Goal: Communication & Community: Connect with others

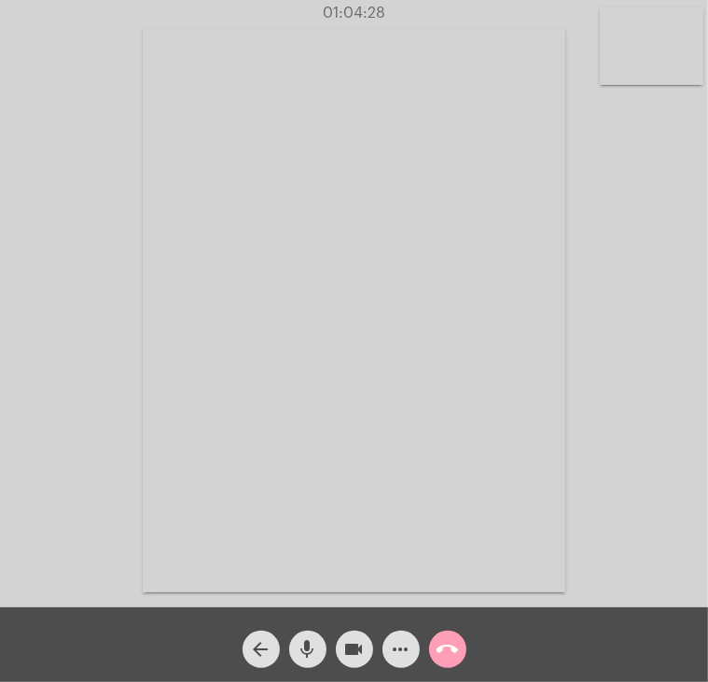
click at [452, 652] on mat-icon "call_end" at bounding box center [448, 649] width 22 height 22
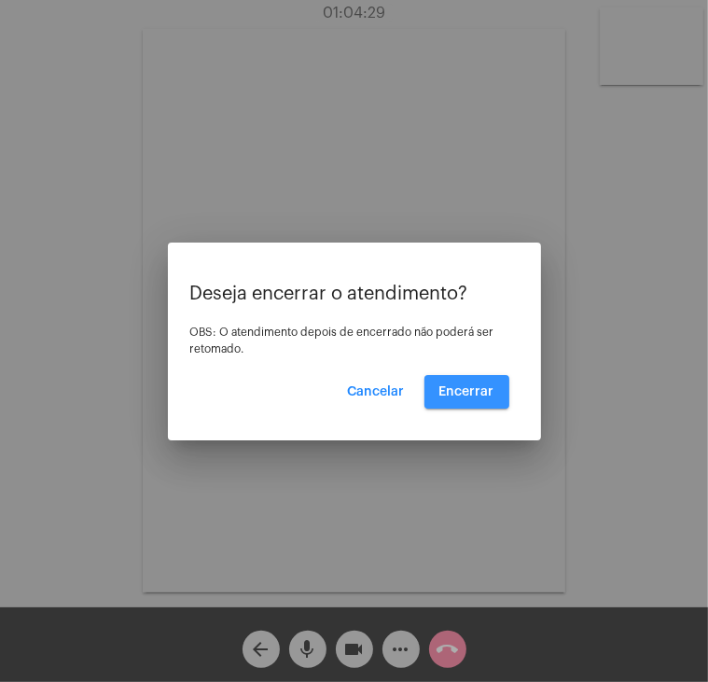
click at [486, 406] on button "Encerrar" at bounding box center [467, 392] width 85 height 34
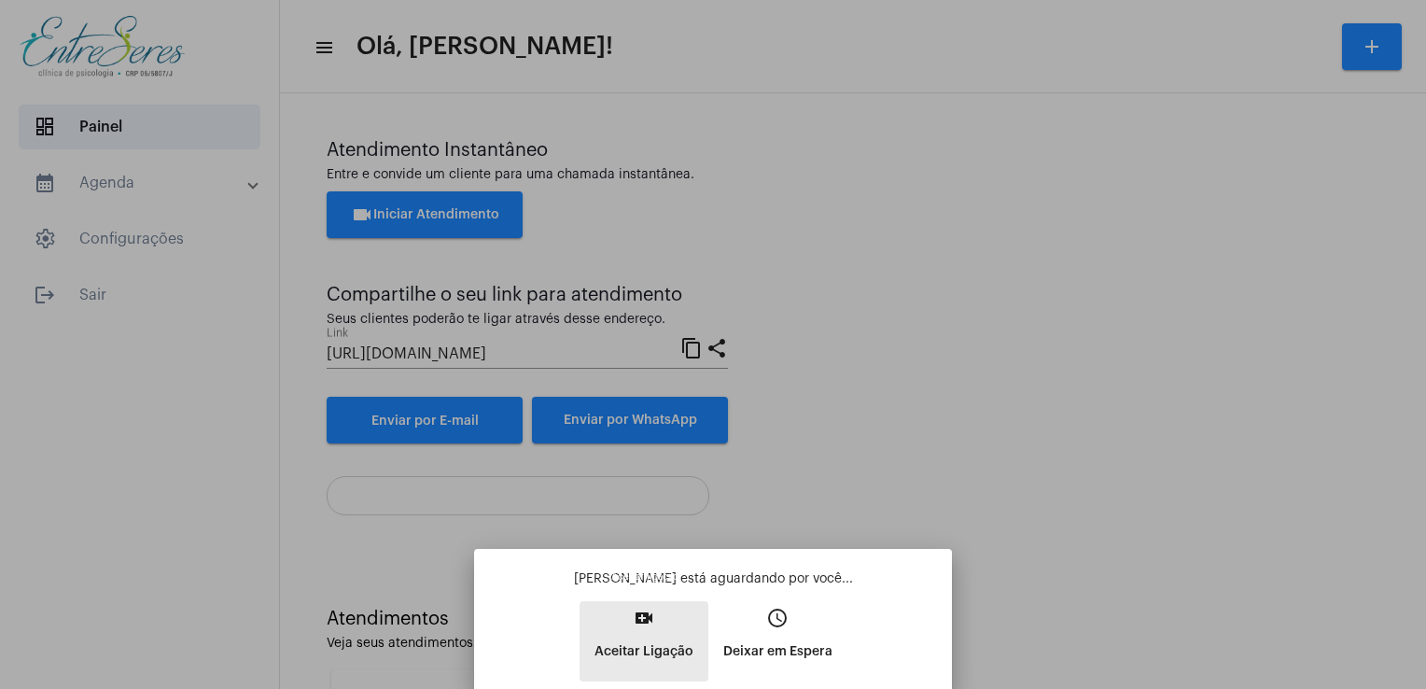
click at [644, 613] on mat-icon "video_call" at bounding box center [644, 618] width 22 height 22
